Goal: Task Accomplishment & Management: Complete application form

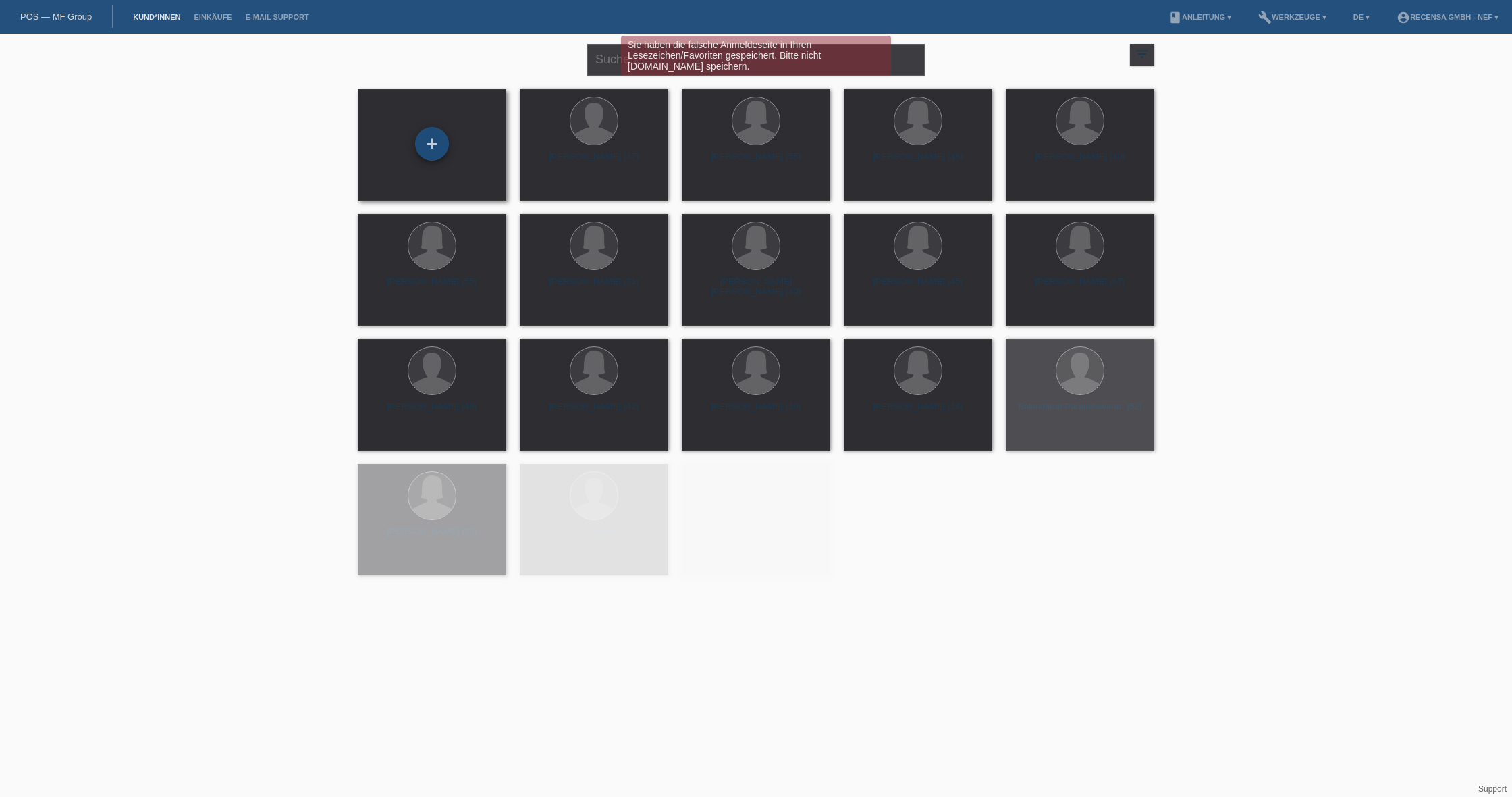
click at [444, 144] on div "+" at bounding box center [431, 144] width 34 height 34
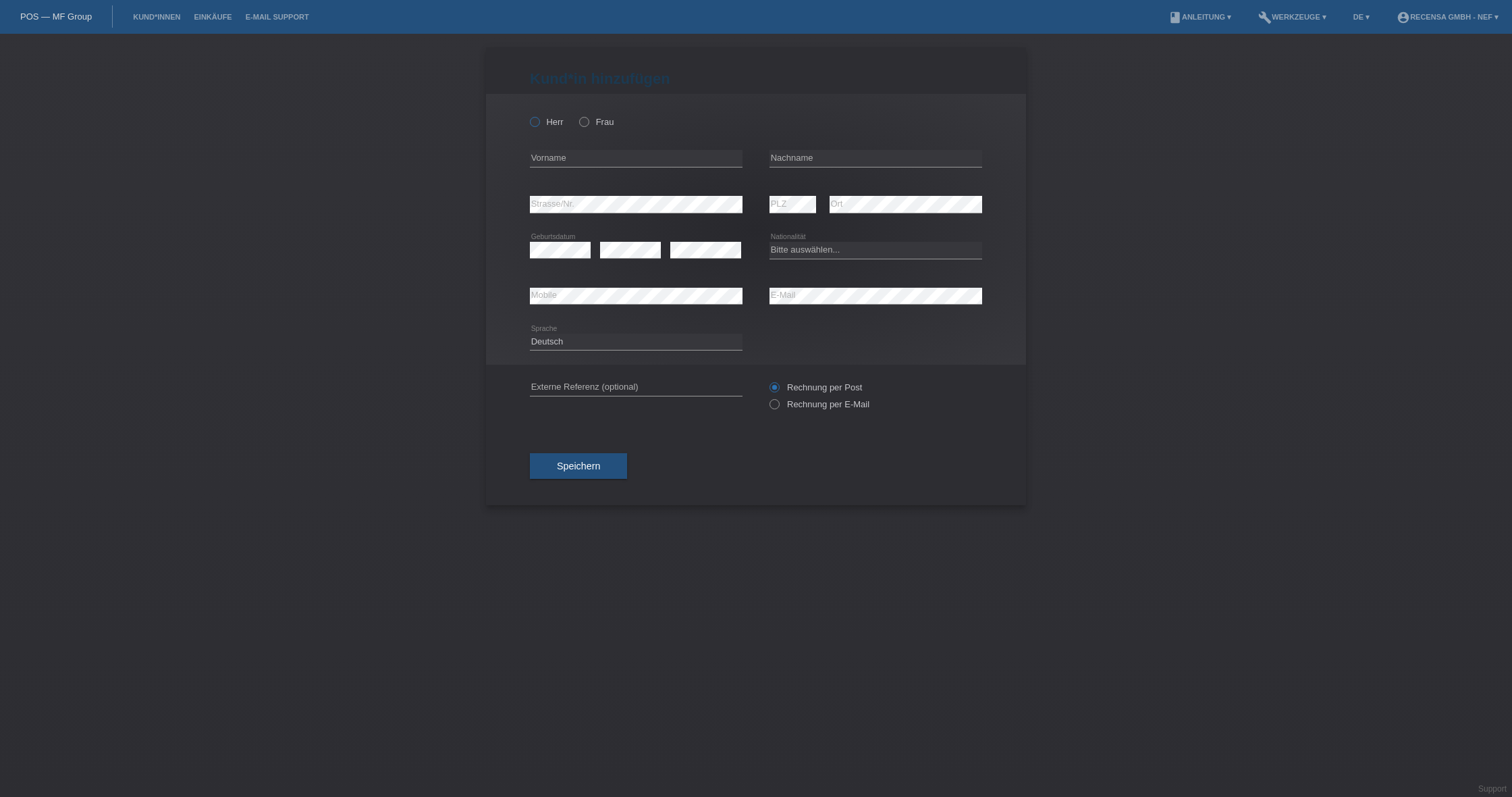
click at [528, 115] on icon at bounding box center [528, 115] width 0 height 0
click at [532, 124] on input "Herr" at bounding box center [533, 121] width 9 height 9
radio input "true"
click at [571, 161] on input "text" at bounding box center [636, 158] width 213 height 17
type input "[DEMOGRAPHIC_DATA]"
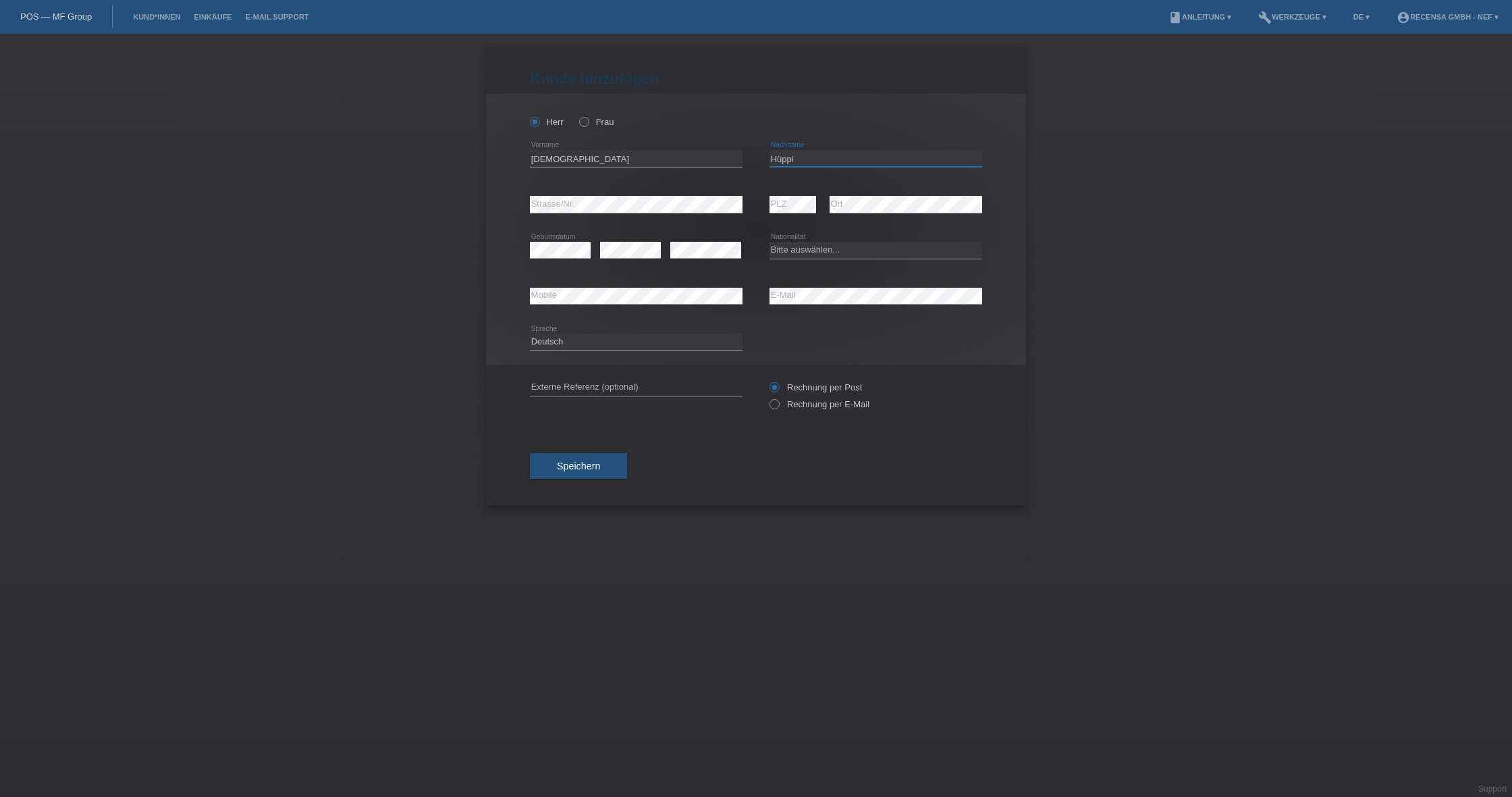
type input "[PERSON_NAME]"
select select "CH"
click at [651, 305] on icon at bounding box center [636, 304] width 213 height 1
click at [890, 353] on div "Deutsch Français Italiano English error Sprache" at bounding box center [756, 342] width 452 height 46
click at [767, 397] on icon at bounding box center [767, 397] width 0 height 0
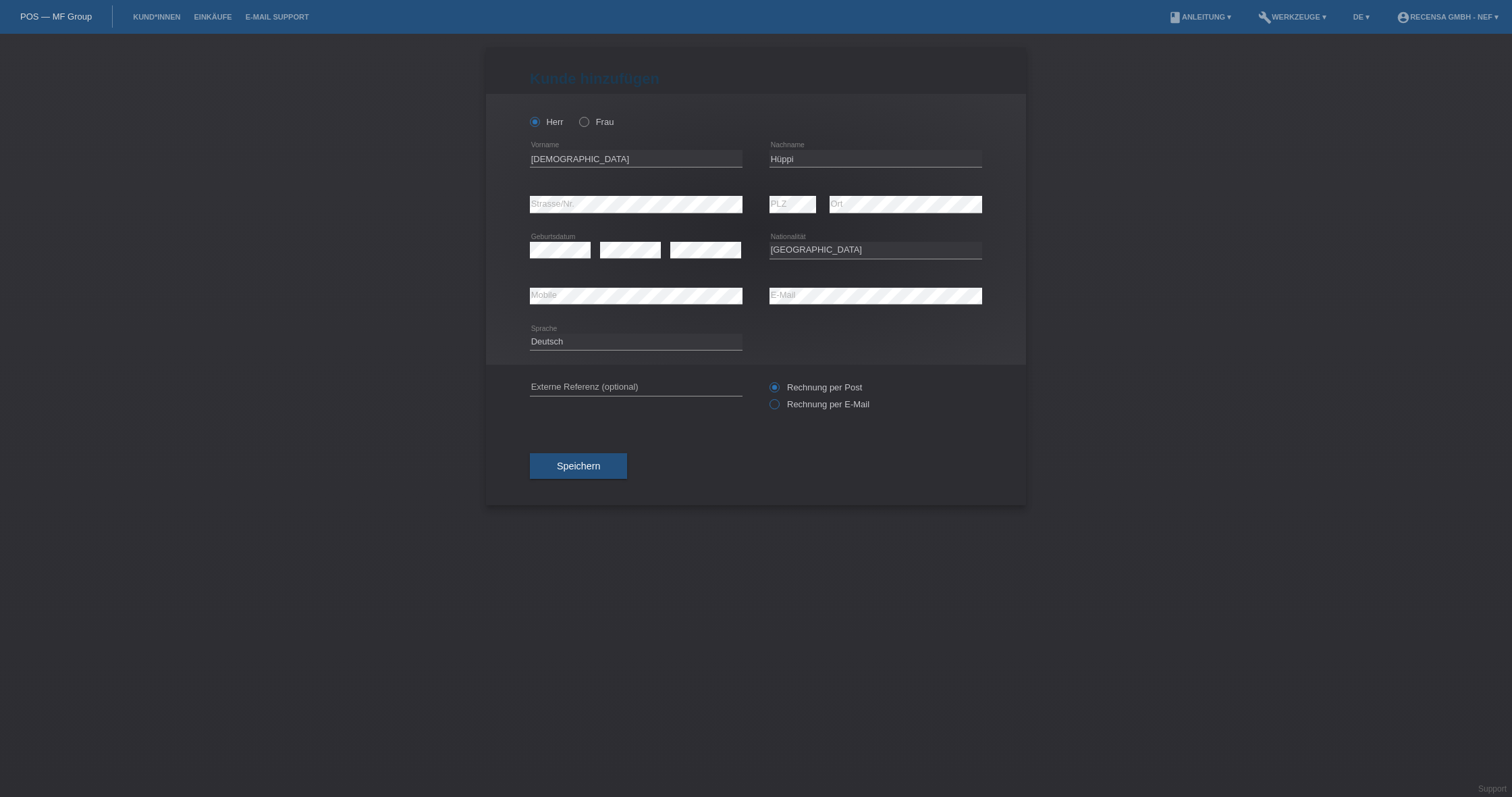
click at [770, 406] on input "Rechnung per E-Mail" at bounding box center [774, 408] width 9 height 17
radio input "true"
click at [599, 465] on span "Speichern" at bounding box center [577, 466] width 43 height 11
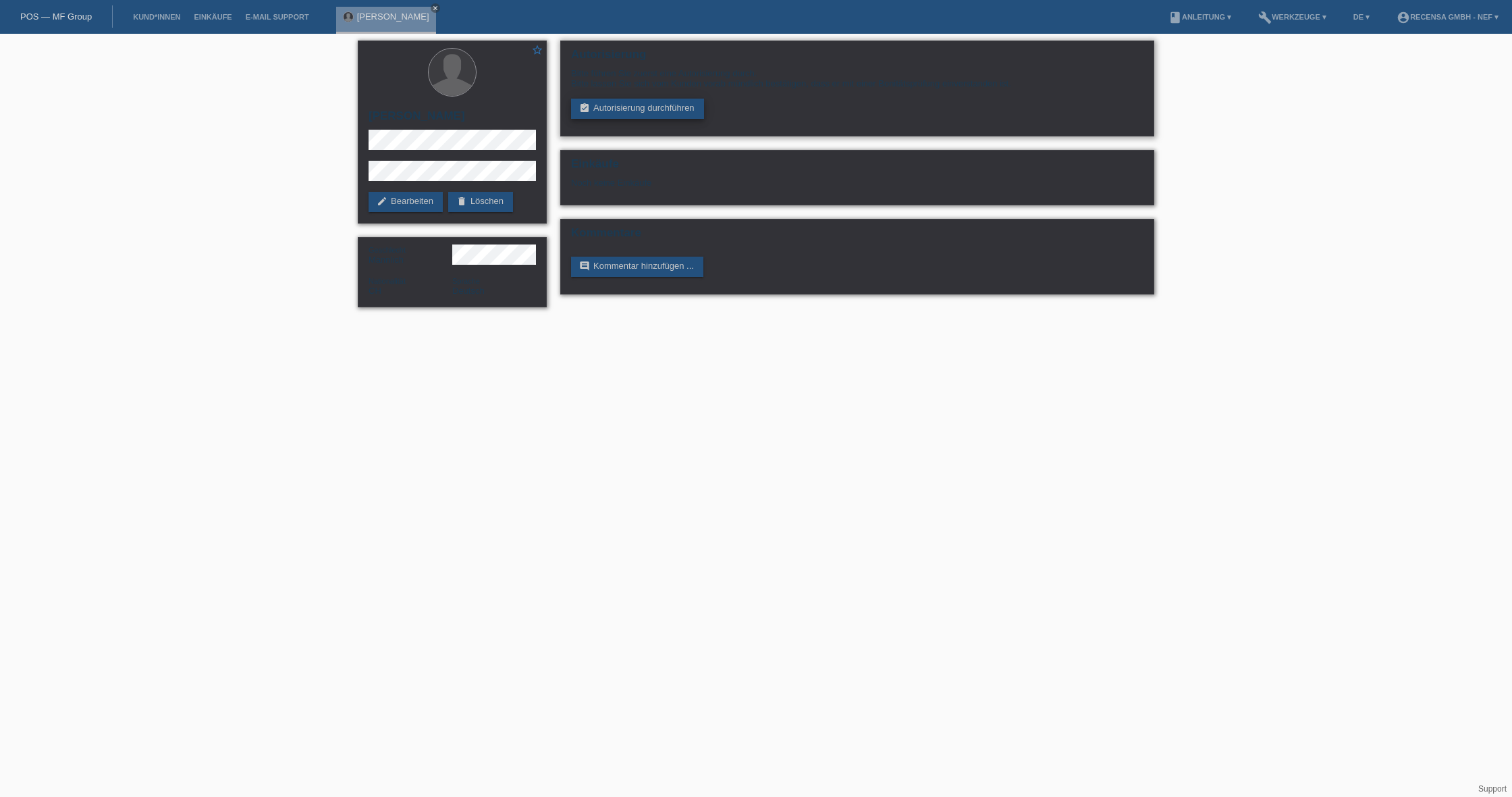
click at [634, 110] on link "assignment_turned_in Autorisierung durchführen" at bounding box center [637, 108] width 133 height 20
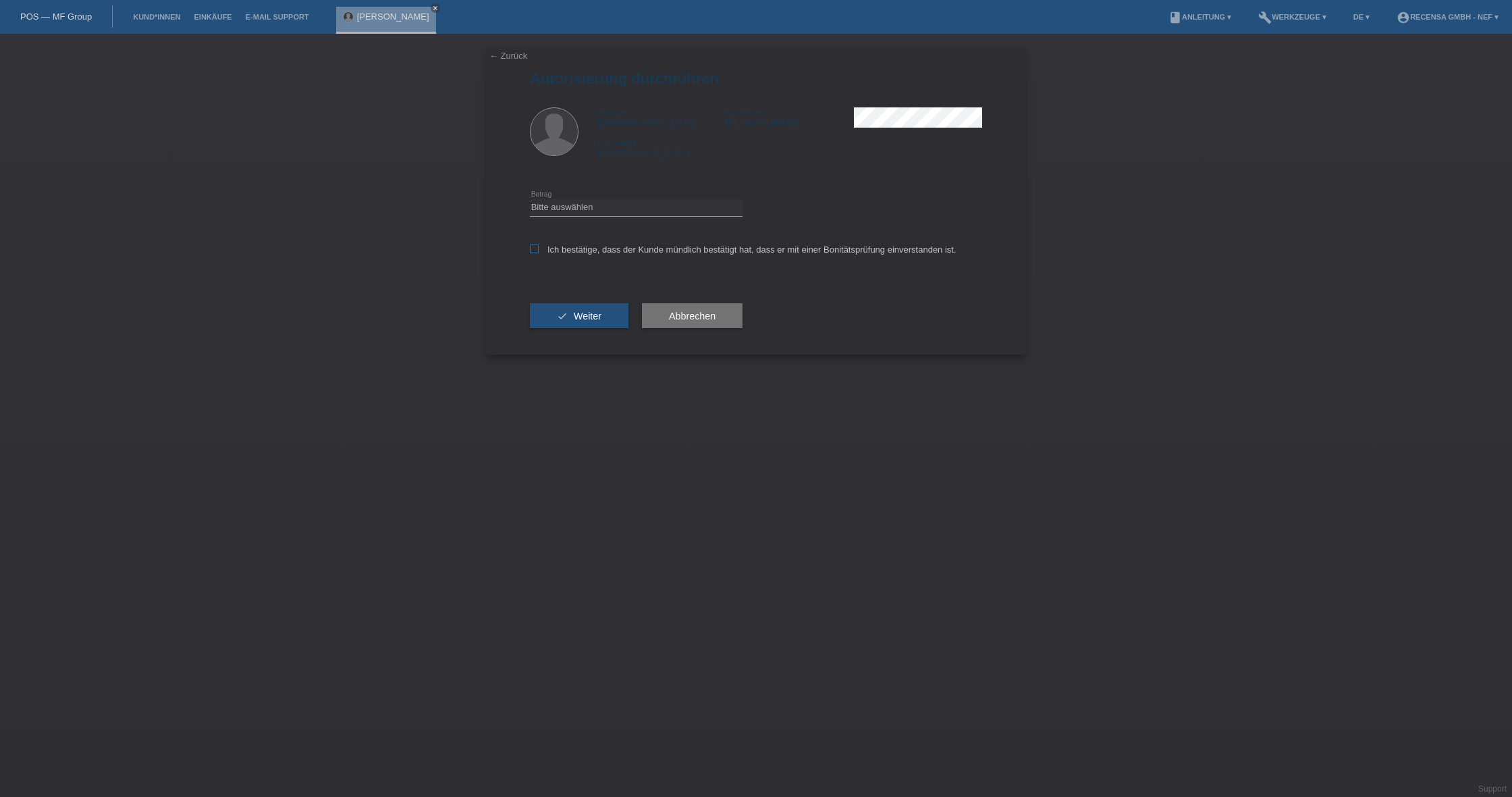
click at [532, 249] on icon at bounding box center [533, 248] width 9 height 9
click at [532, 249] on input "Ich bestätige, dass der Kunde mündlich bestätigt hat, dass er mit einer Bonität…" at bounding box center [533, 248] width 9 height 9
checkbox input "true"
click at [591, 314] on span "Weiter" at bounding box center [587, 315] width 28 height 11
select select "3"
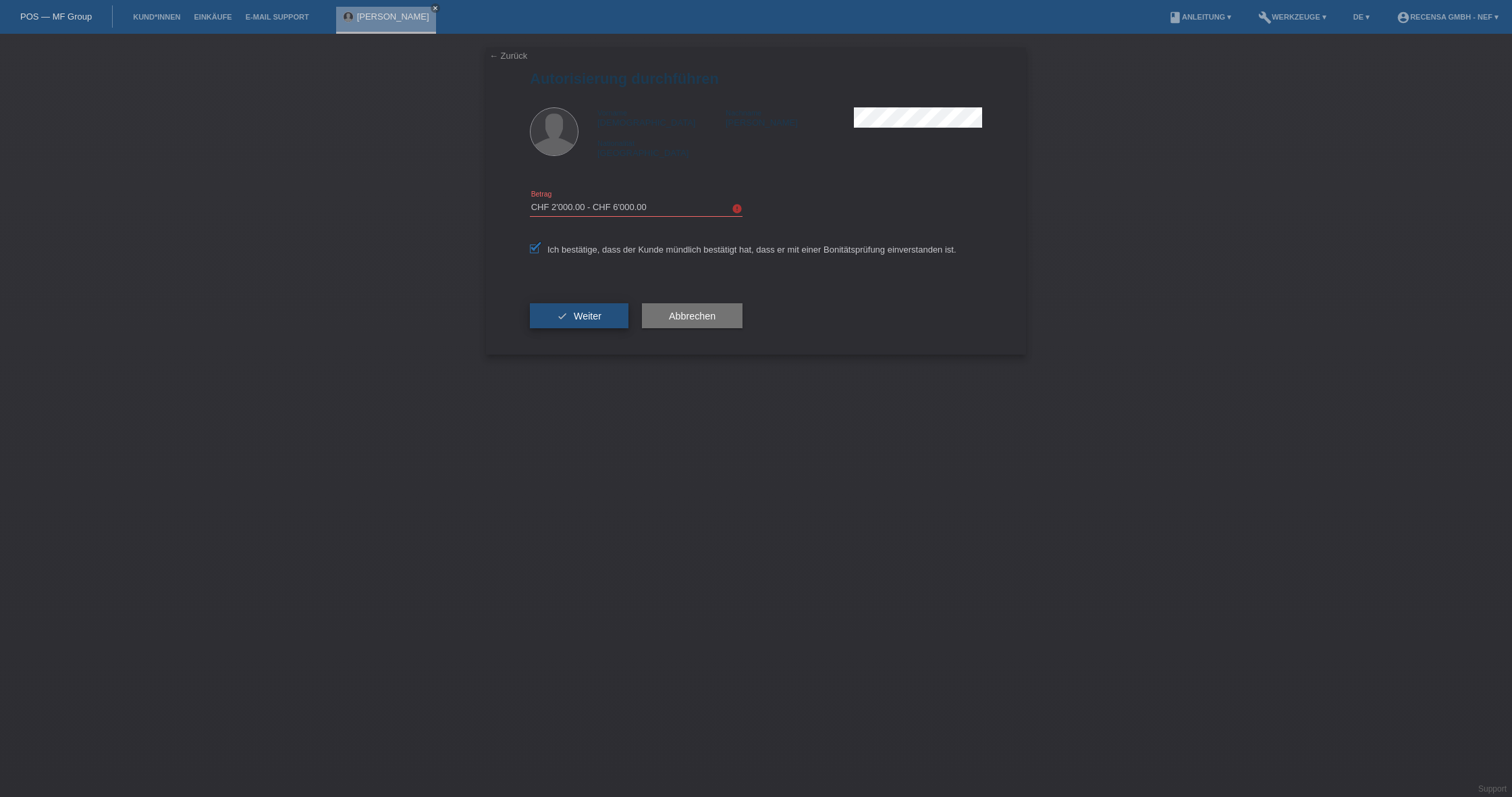
click at [611, 314] on button "check Weiter" at bounding box center [578, 315] width 99 height 26
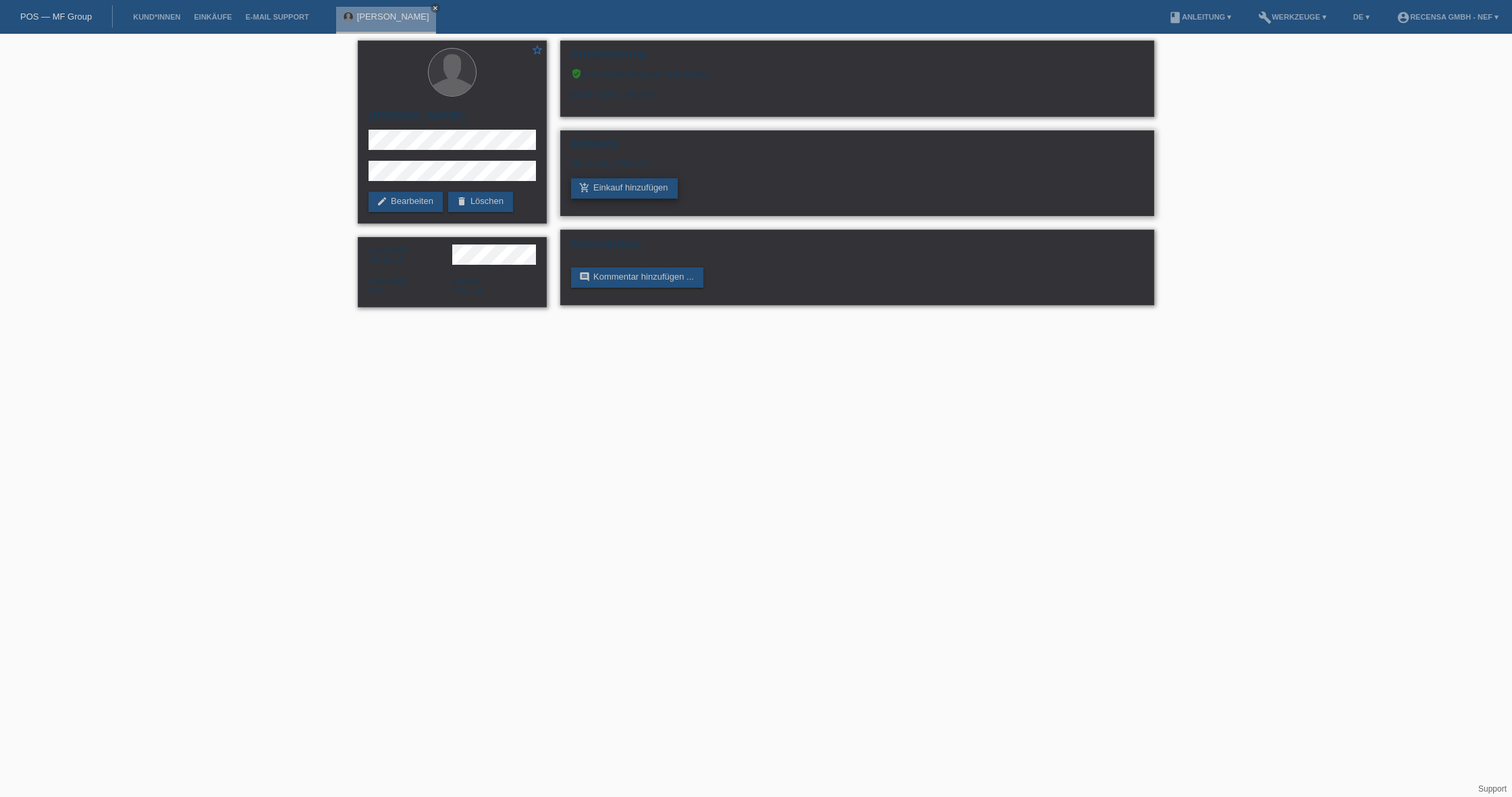
click at [629, 186] on link "add_shopping_cart Einkauf hinzufügen" at bounding box center [623, 188] width 106 height 20
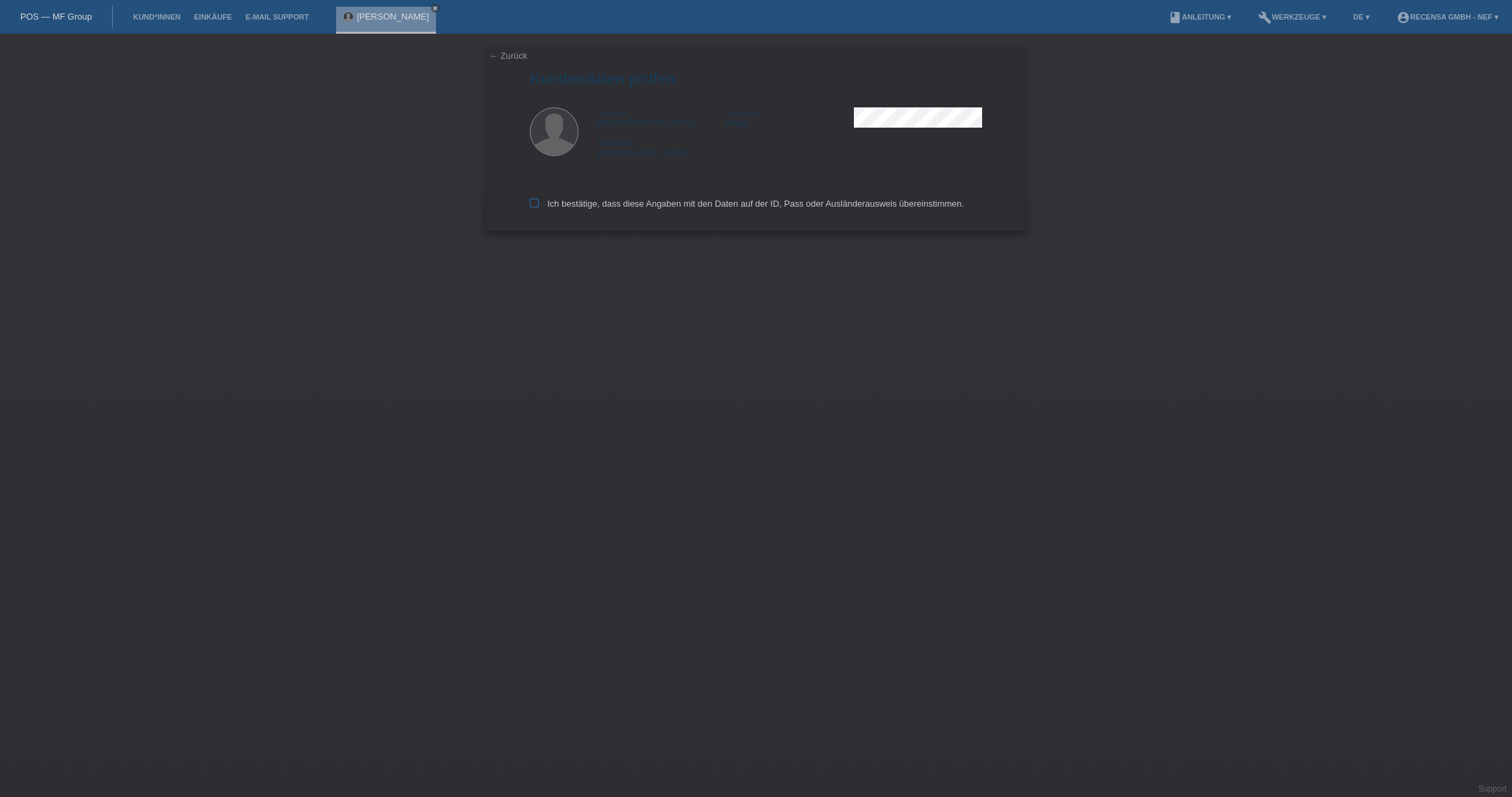
click at [531, 202] on icon at bounding box center [533, 202] width 9 height 9
click at [531, 202] on input "Ich bestätige, dass diese Angaben mit den Daten auf der ID, Pass oder Ausländer…" at bounding box center [533, 202] width 9 height 9
checkbox input "true"
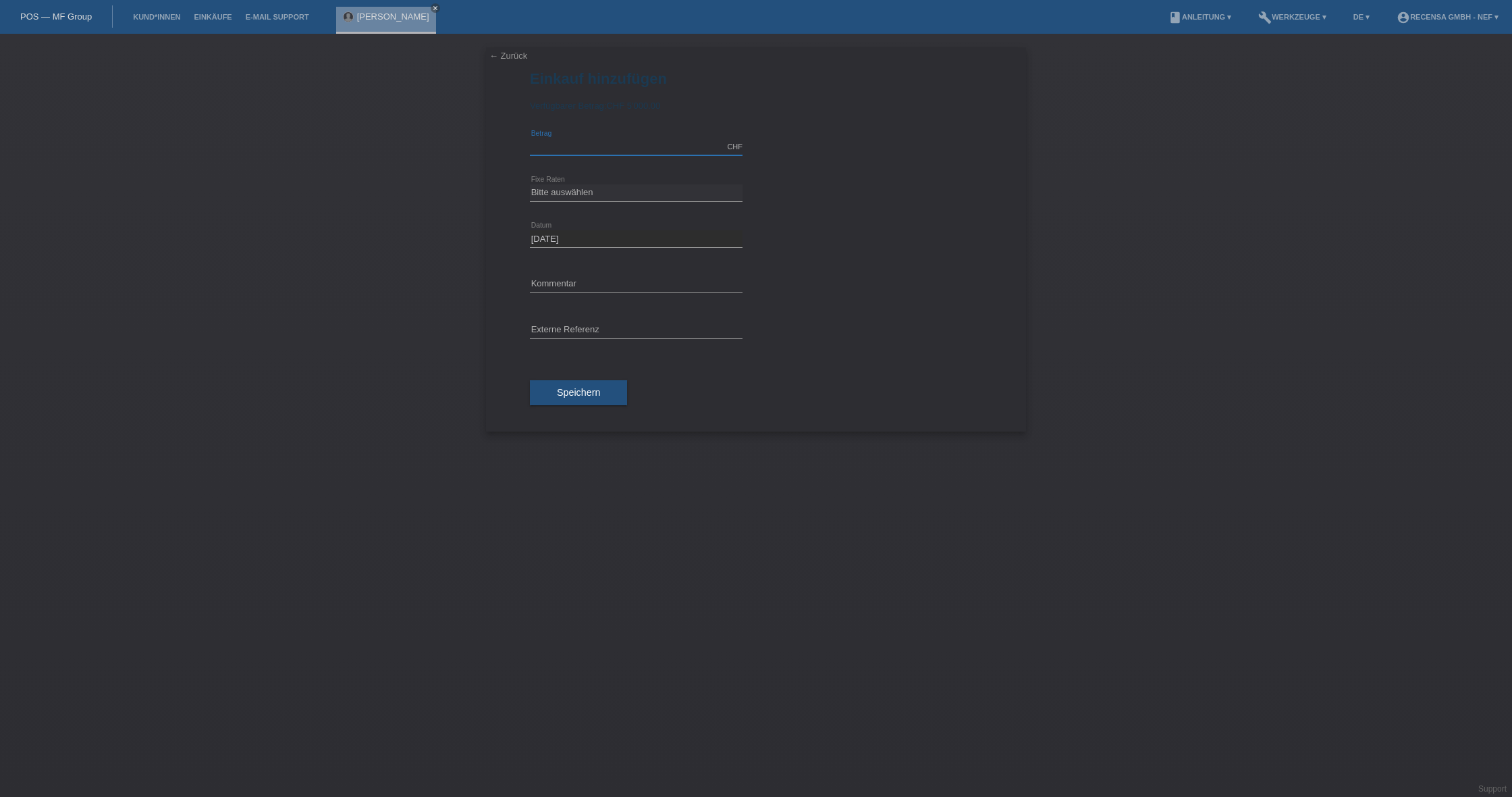
click at [573, 143] on input "text" at bounding box center [636, 147] width 213 height 17
type input "4115.00"
click at [770, 195] on link "calculate" at bounding box center [767, 192] width 23 height 19
type input "4115.00"
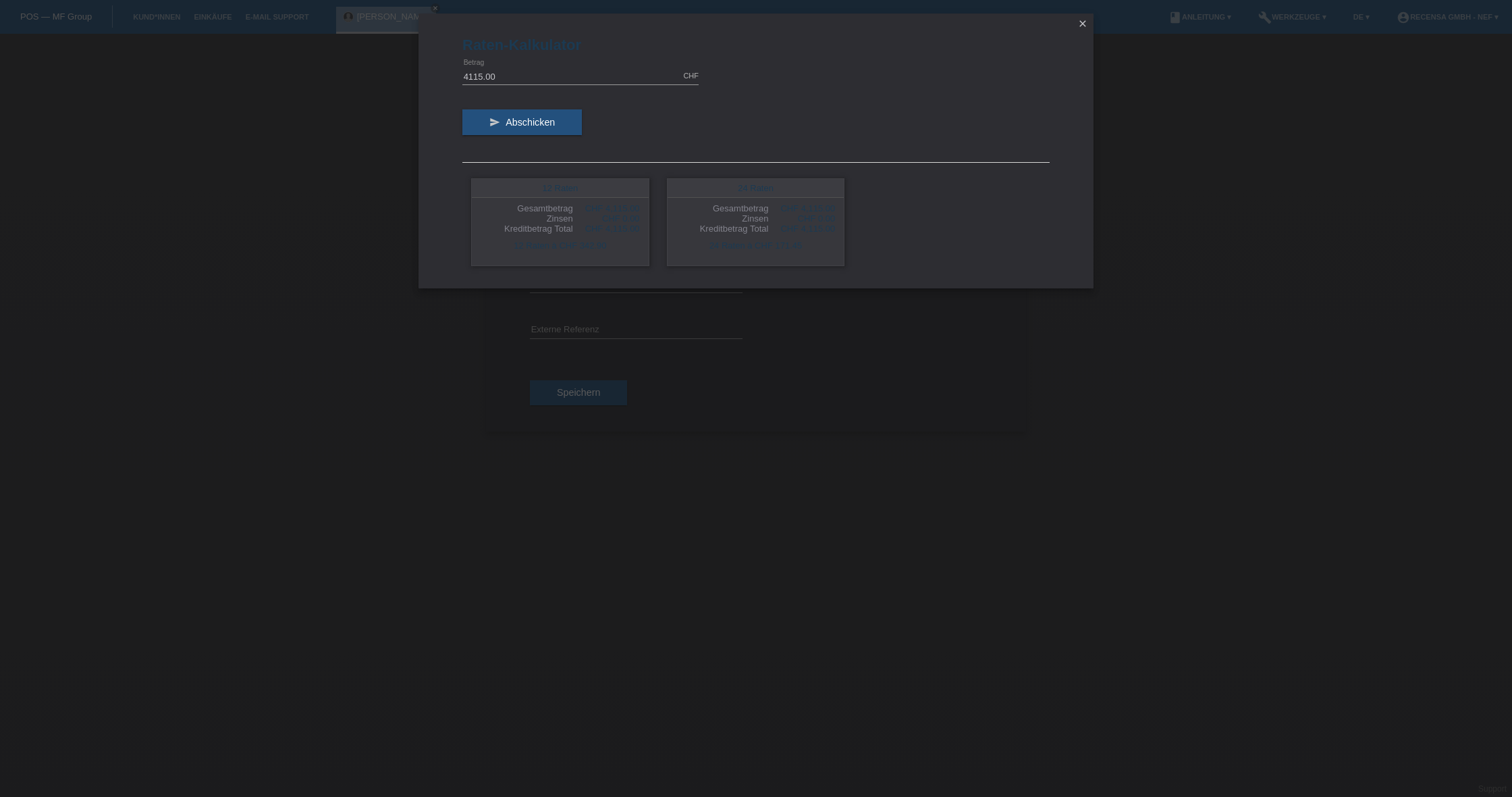
scroll to position [0, 0]
click at [537, 129] on button "send Abschicken" at bounding box center [522, 122] width 120 height 26
click at [534, 118] on span "Abschicken" at bounding box center [530, 122] width 49 height 11
click at [1086, 26] on icon "close" at bounding box center [1082, 23] width 11 height 11
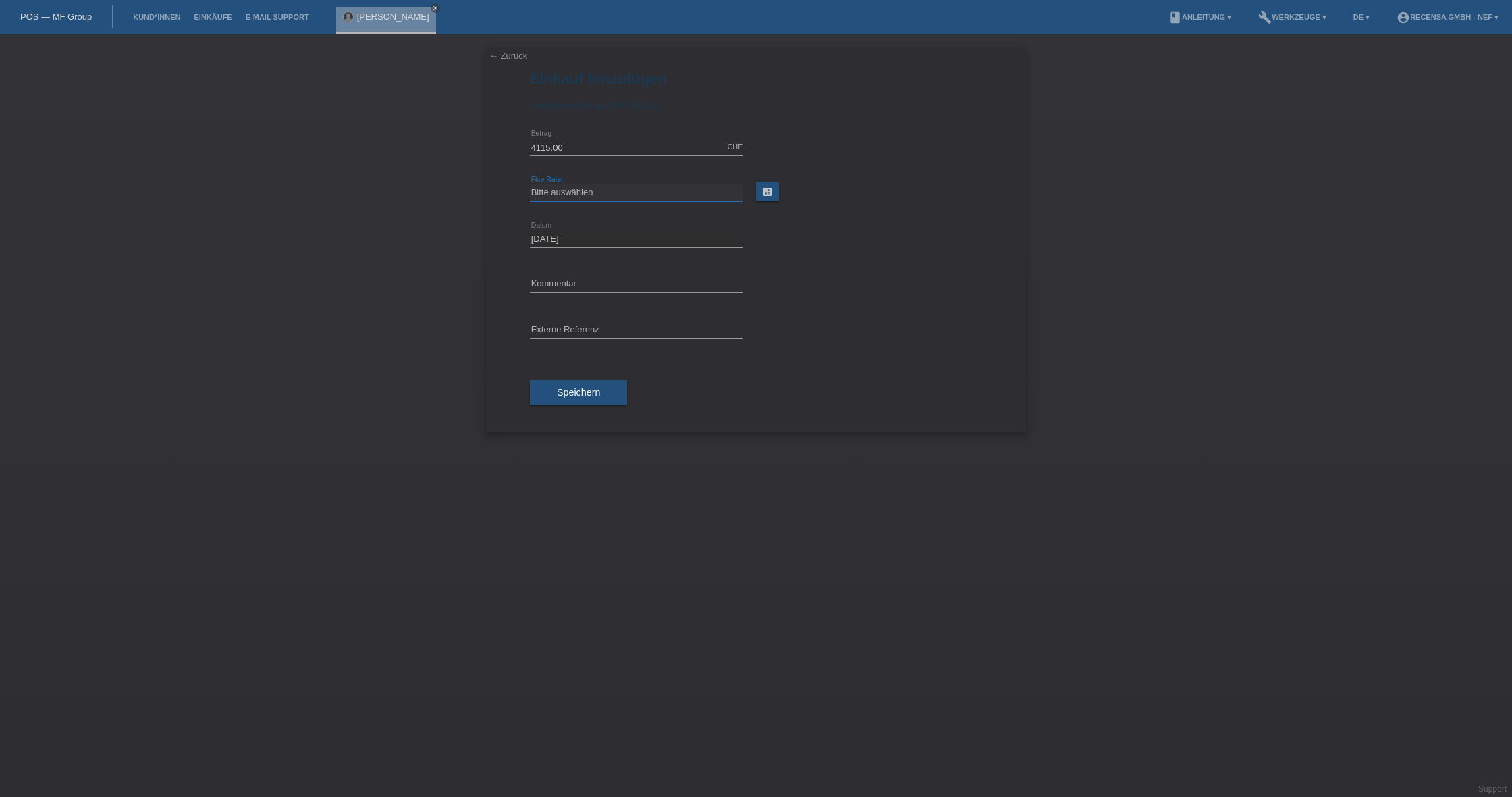
select select "296"
click at [610, 390] on button "Speichern" at bounding box center [577, 393] width 97 height 26
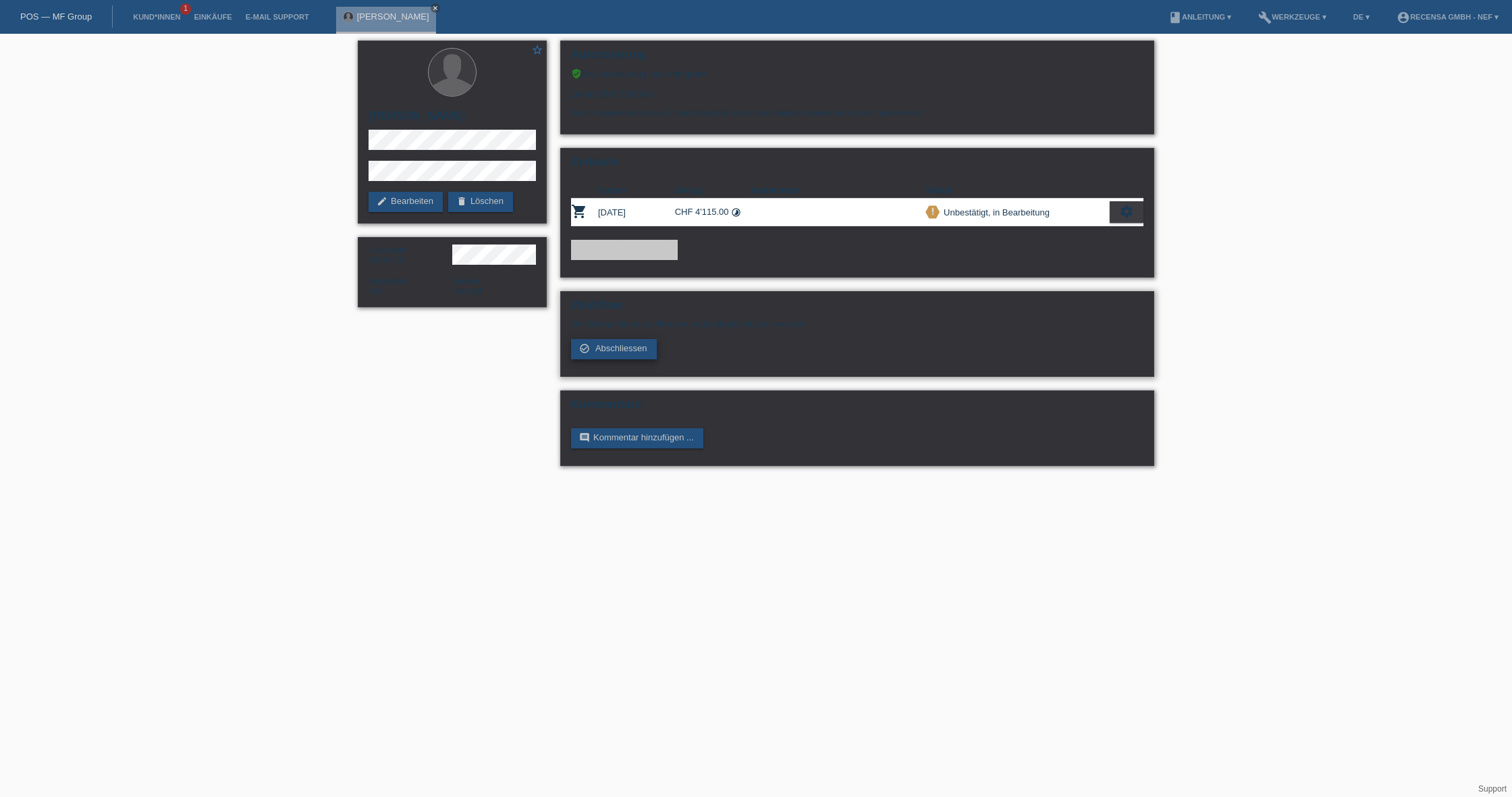
click at [627, 357] on link "check_circle_outline Abschliessen" at bounding box center [614, 349] width 86 height 20
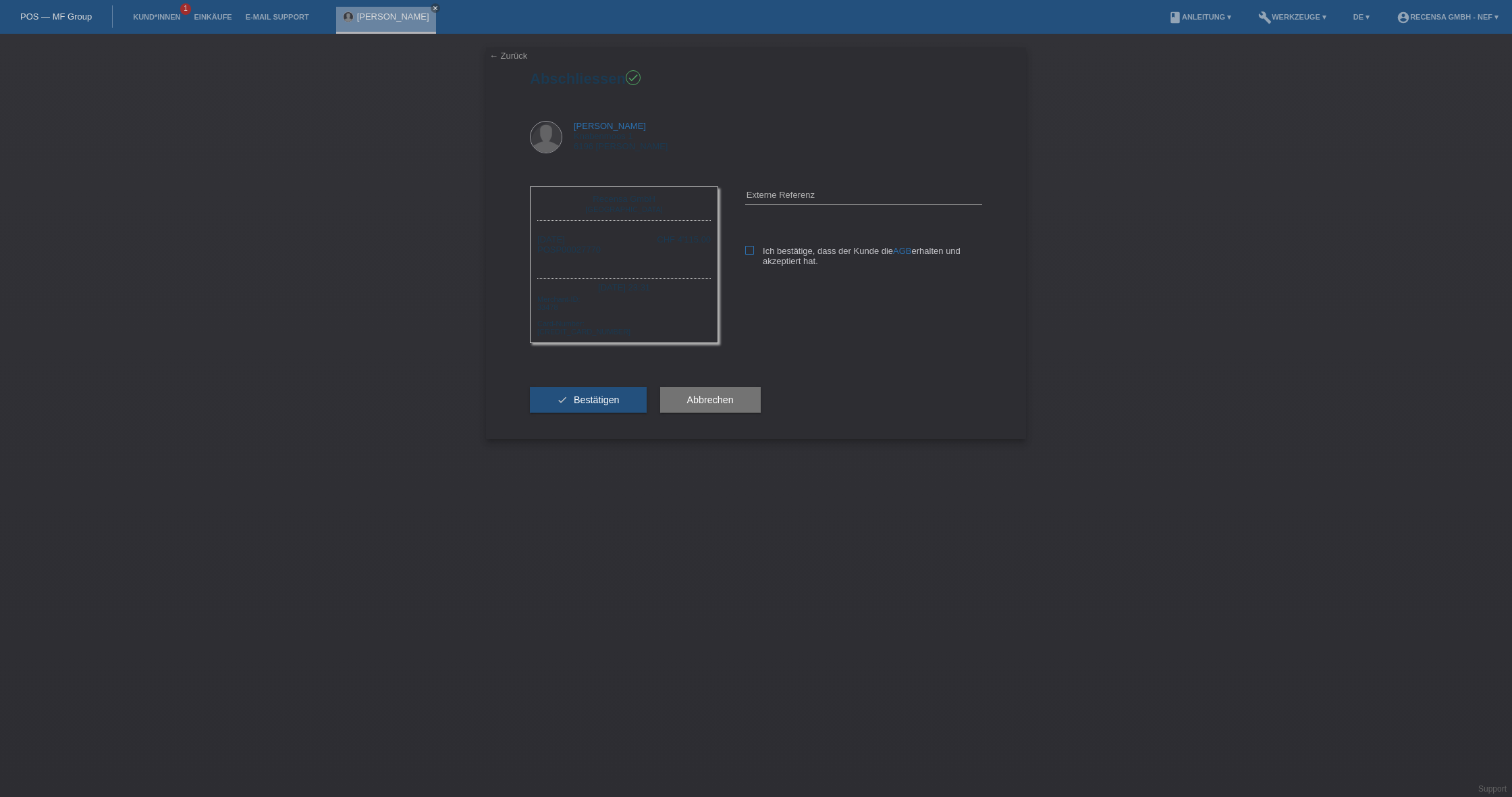
click at [755, 254] on label "Ich bestätige, dass der Kunde die AGB erhalten und akzeptiert hat." at bounding box center [863, 256] width 237 height 20
click at [754, 254] on input "Ich bestätige, dass der Kunde die AGB erhalten und akzeptiert hat." at bounding box center [749, 250] width 9 height 9
checkbox input "true"
click at [623, 395] on button "check Bestätigen" at bounding box center [588, 399] width 117 height 26
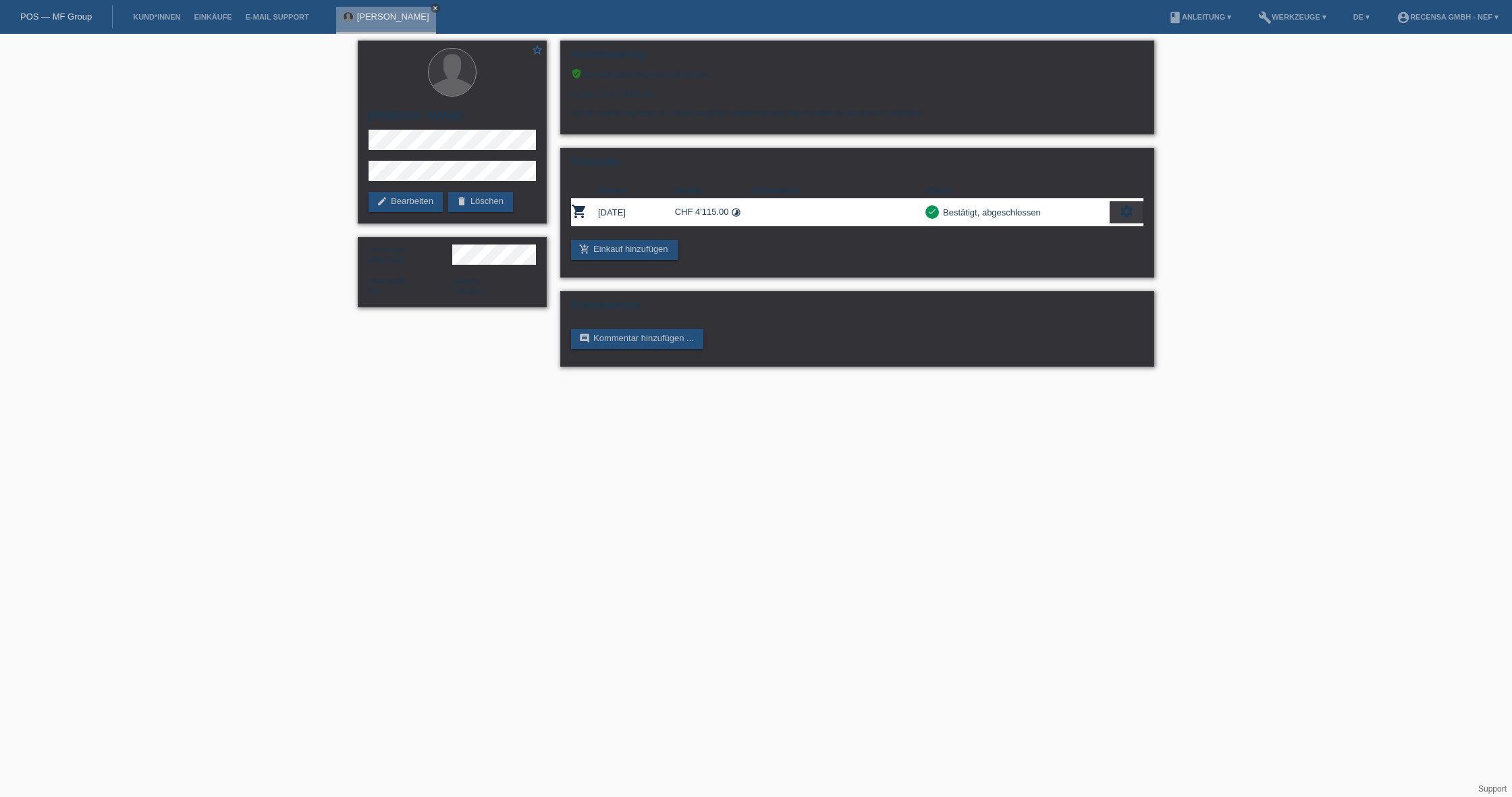
click at [432, 6] on icon "close" at bounding box center [435, 8] width 7 height 7
click at [1450, 24] on li "account_circle Recensa GmbH - Nef ▾" at bounding box center [1447, 17] width 116 height 34
click at [1492, 21] on li "account_circle Recensa GmbH - Nef ▾" at bounding box center [1447, 17] width 116 height 34
click at [1500, 17] on link "account_circle Recensa GmbH - Nef ▾" at bounding box center [1447, 16] width 116 height 8
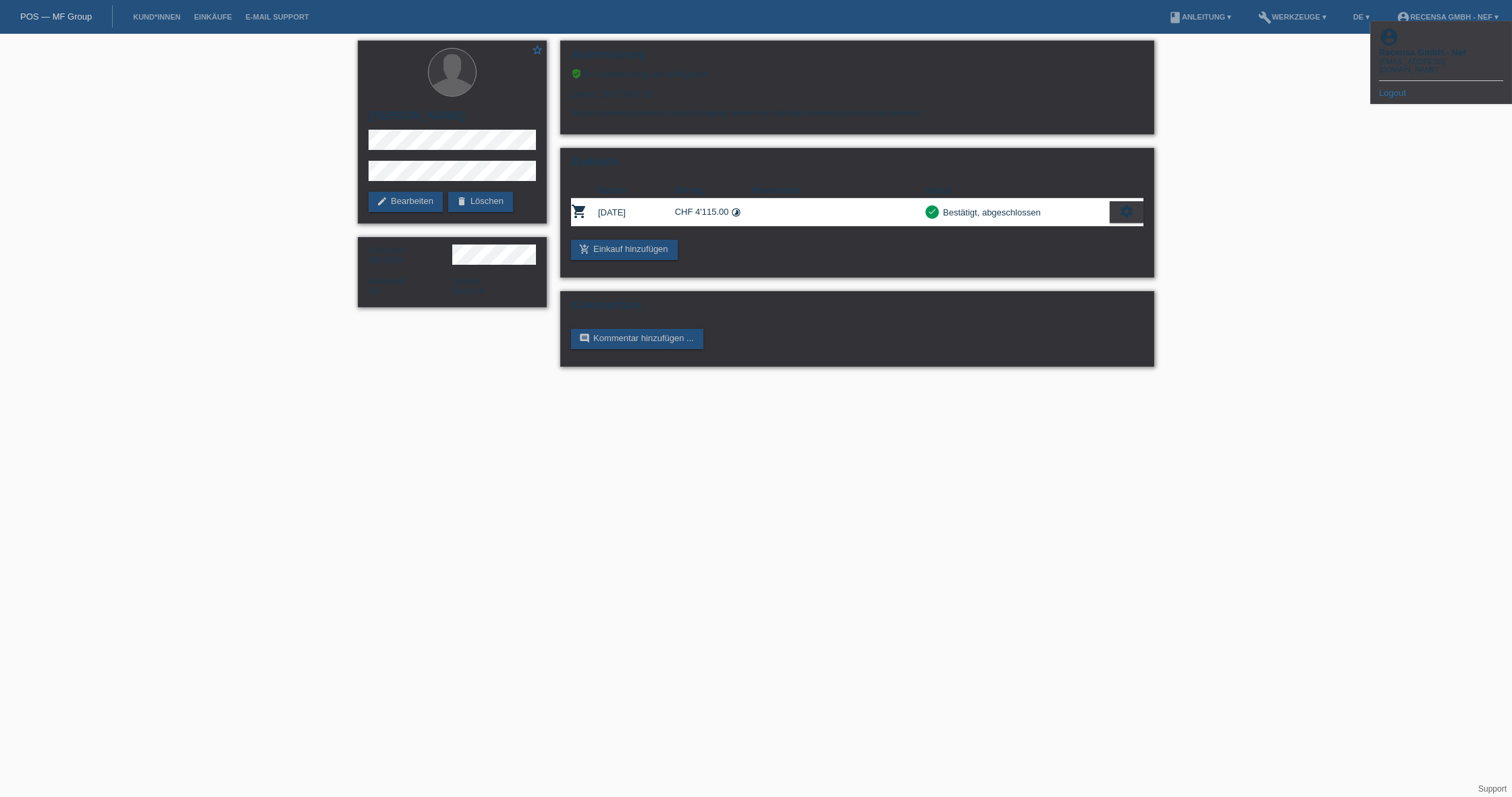
click at [1406, 88] on link "Logout" at bounding box center [1392, 93] width 27 height 11
